Goal: Task Accomplishment & Management: Complete application form

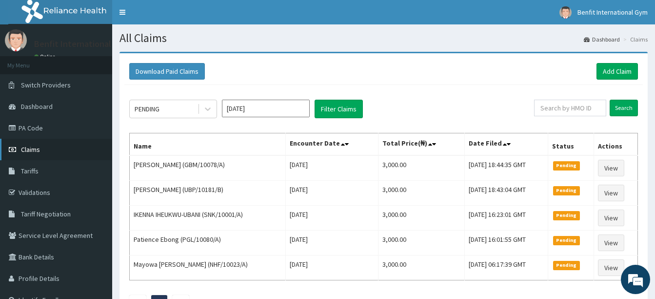
click at [46, 148] on link "Claims" at bounding box center [56, 149] width 112 height 21
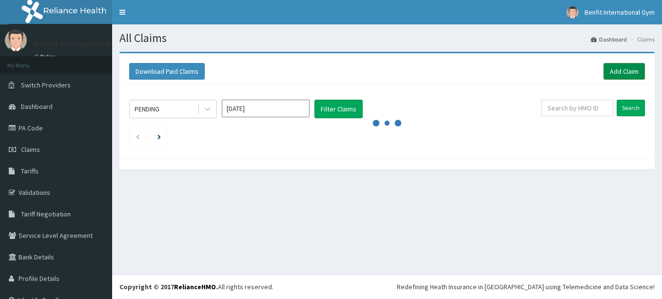
click at [609, 70] on link "Add Claim" at bounding box center [624, 71] width 41 height 17
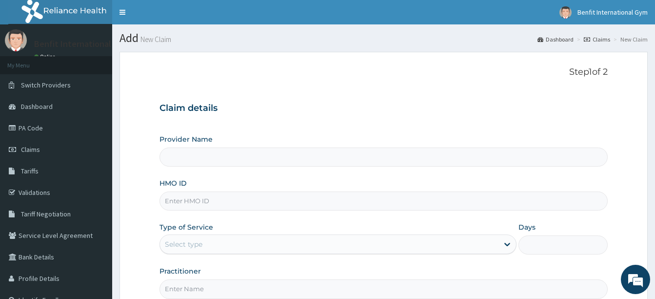
type input "Benfit International Gym"
type input "1"
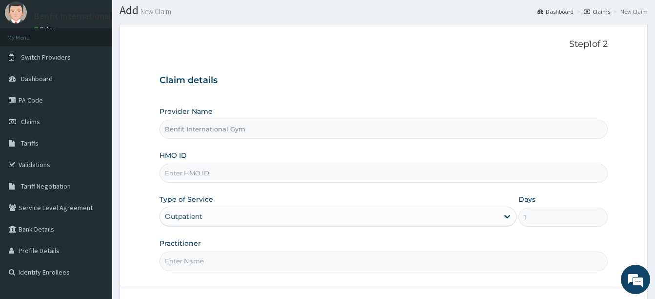
click at [398, 176] on input "HMO ID" at bounding box center [384, 172] width 448 height 19
type input "i"
type input "ISW/10585/A"
click at [210, 251] on input "Practitioner" at bounding box center [384, 260] width 448 height 19
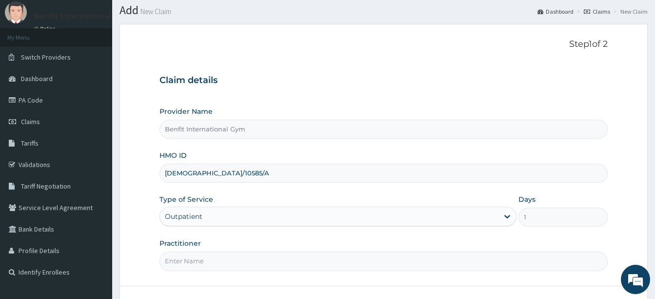
type input "ABDULKAREEM ZAYNAB"
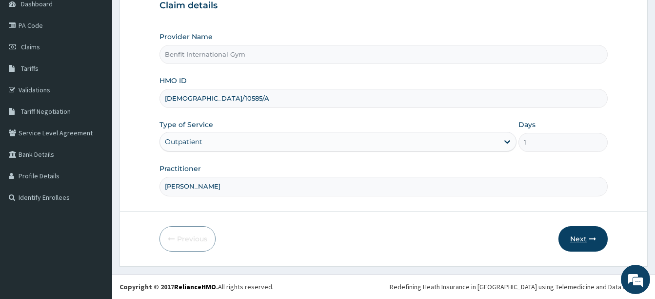
click at [581, 238] on button "Next" at bounding box center [583, 238] width 49 height 25
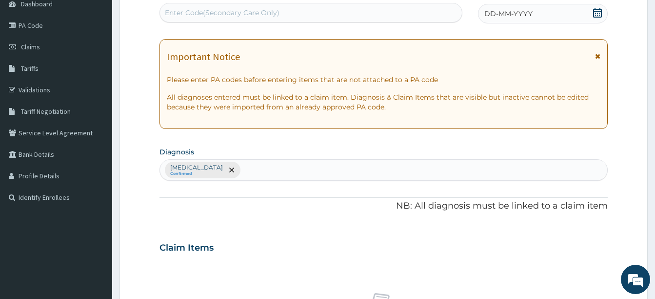
click at [596, 4] on div "DD-MM-YYYY" at bounding box center [543, 14] width 130 height 20
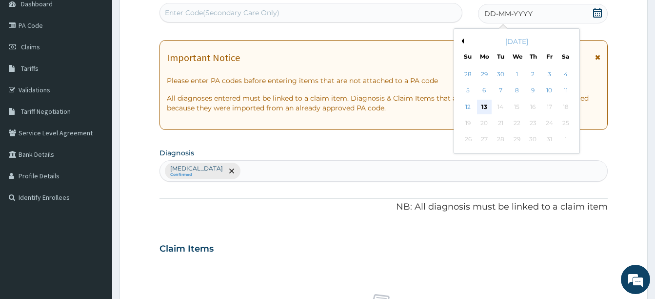
click at [486, 107] on div "13" at bounding box center [484, 107] width 15 height 15
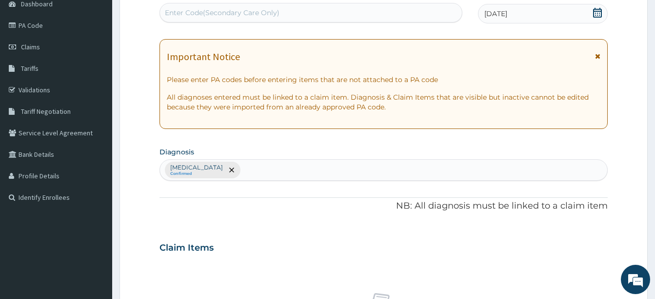
click at [437, 11] on div "Enter Code(Secondary Care Only)" at bounding box center [311, 13] width 302 height 16
type input "PA/"
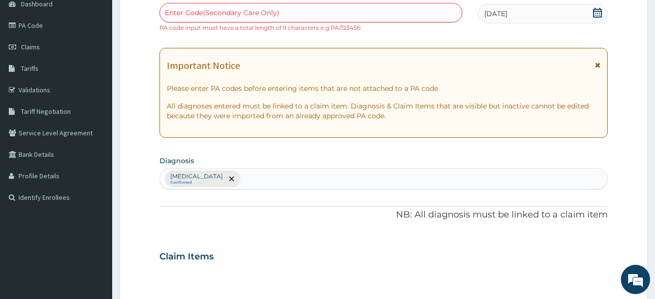
click at [220, 16] on div "Enter Code(Secondary Care Only)" at bounding box center [222, 13] width 115 height 10
type input "P"
type input "A"
click at [220, 16] on div "A A" at bounding box center [311, 13] width 302 height 16
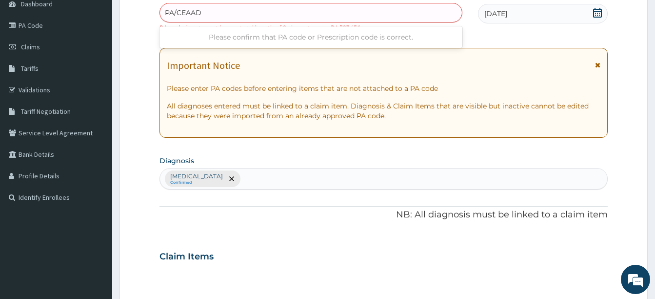
type input "PA/CEAAD0"
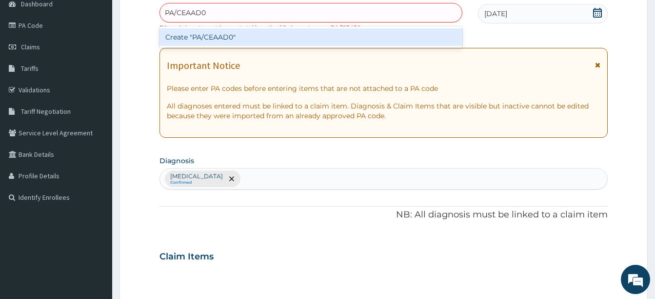
click at [216, 40] on div "Create "PA/CEAAD0"" at bounding box center [311, 37] width 303 height 18
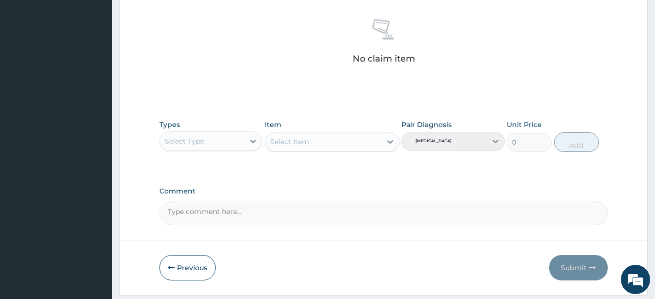
scroll to position [399, 0]
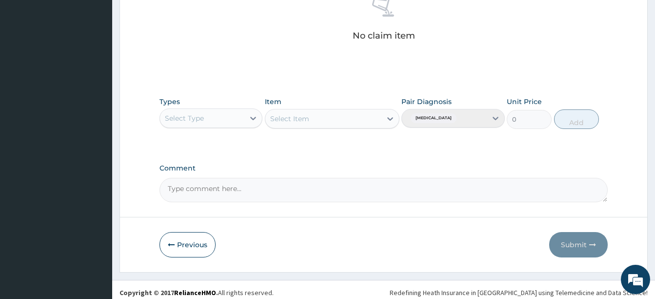
click at [239, 115] on div "Select Type" at bounding box center [202, 118] width 84 height 16
type input "B"
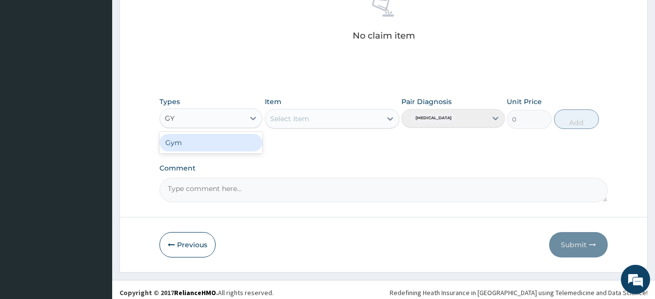
type input "GYM"
click at [211, 140] on div "Gym" at bounding box center [211, 143] width 103 height 18
click at [372, 118] on div "Select Item" at bounding box center [332, 119] width 135 height 20
click at [367, 118] on div "Select Item" at bounding box center [323, 119] width 116 height 16
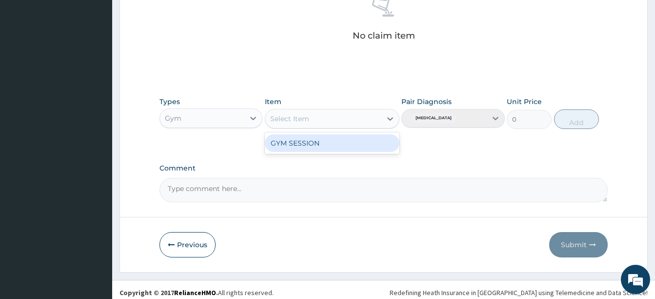
click at [364, 140] on div "GYM SESSION" at bounding box center [332, 143] width 135 height 18
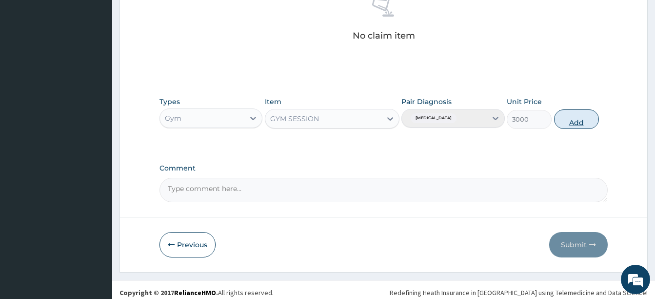
click at [589, 115] on button "Add" at bounding box center [576, 119] width 45 height 20
type input "0"
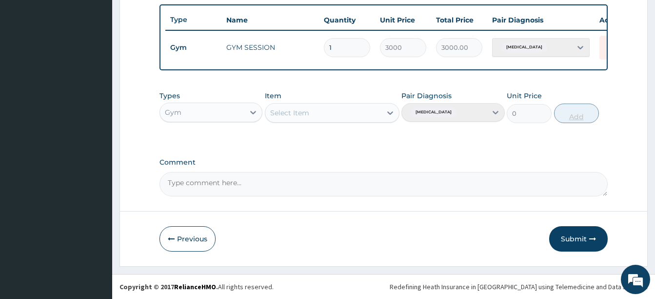
scroll to position [366, 0]
click at [580, 245] on button "Submit" at bounding box center [578, 238] width 59 height 25
